Goal: Information Seeking & Learning: Learn about a topic

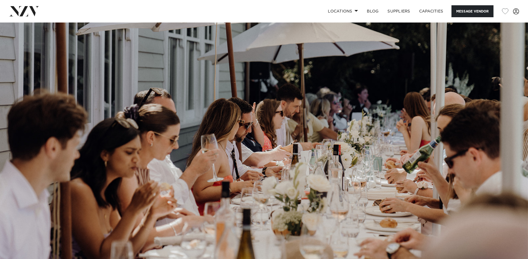
drag, startPoint x: 0, startPoint y: 0, endPoint x: 58, endPoint y: 124, distance: 137.1
click at [58, 124] on img at bounding box center [264, 146] width 528 height 247
